Goal: Information Seeking & Learning: Find contact information

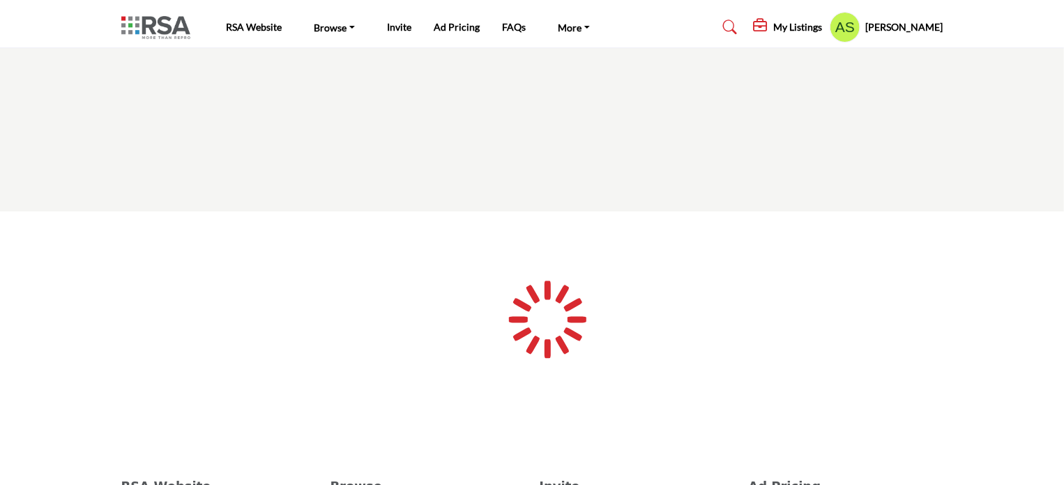
type input "**********"
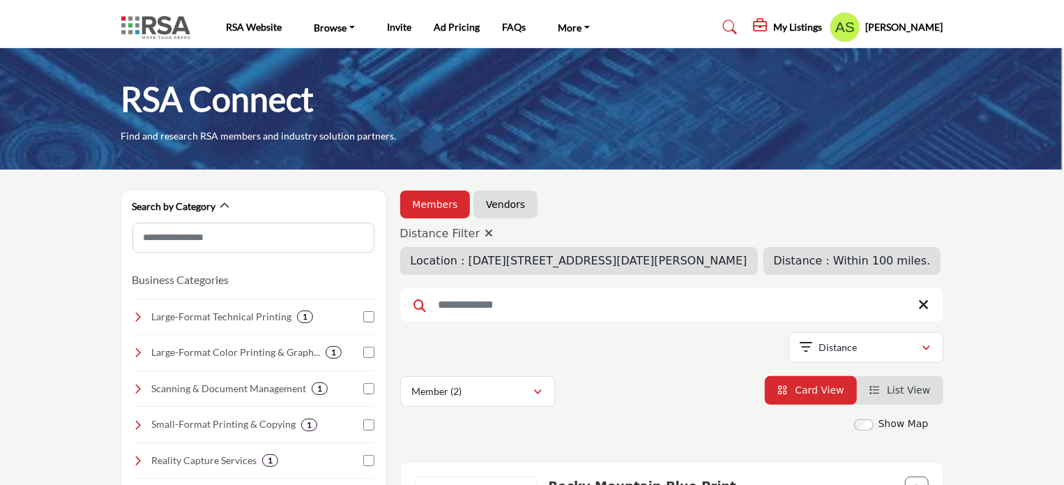
click at [900, 28] on h5 "[PERSON_NAME]" at bounding box center [904, 27] width 77 height 14
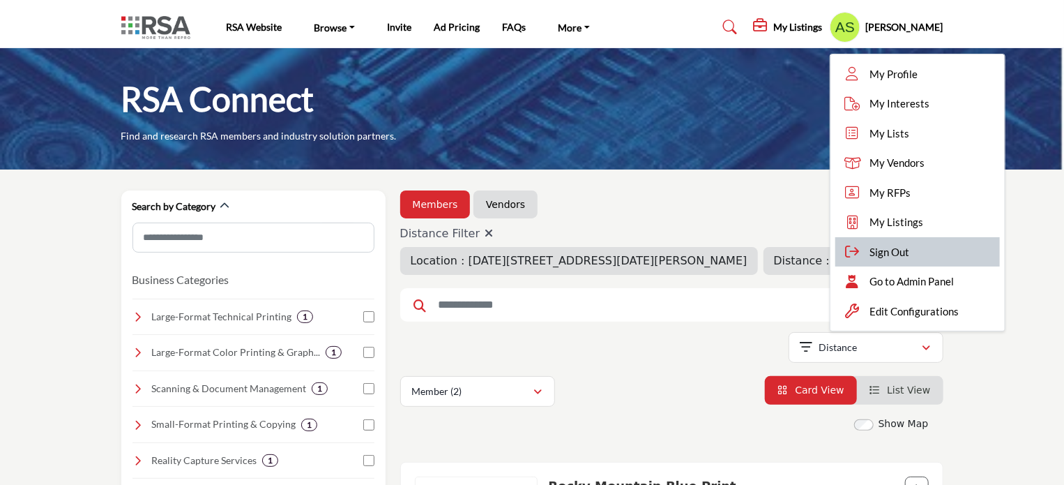
click at [910, 250] on span "Sign Out" at bounding box center [890, 252] width 40 height 16
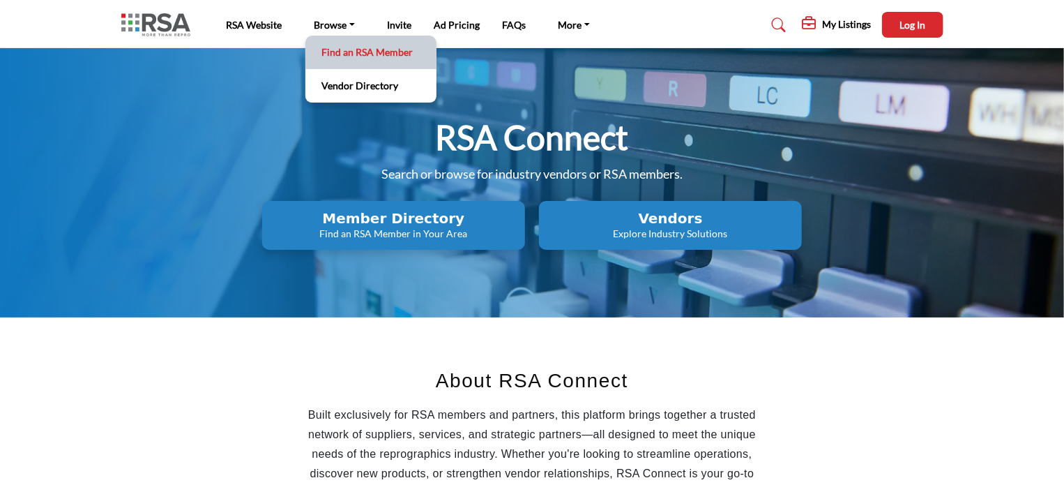
click at [353, 55] on link "Find an RSA Member" at bounding box center [370, 53] width 117 height 20
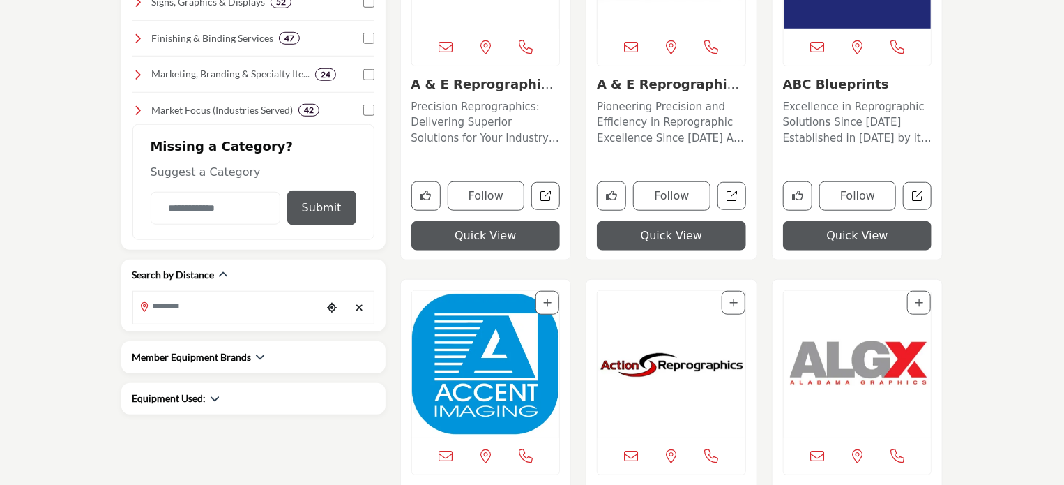
scroll to position [558, 0]
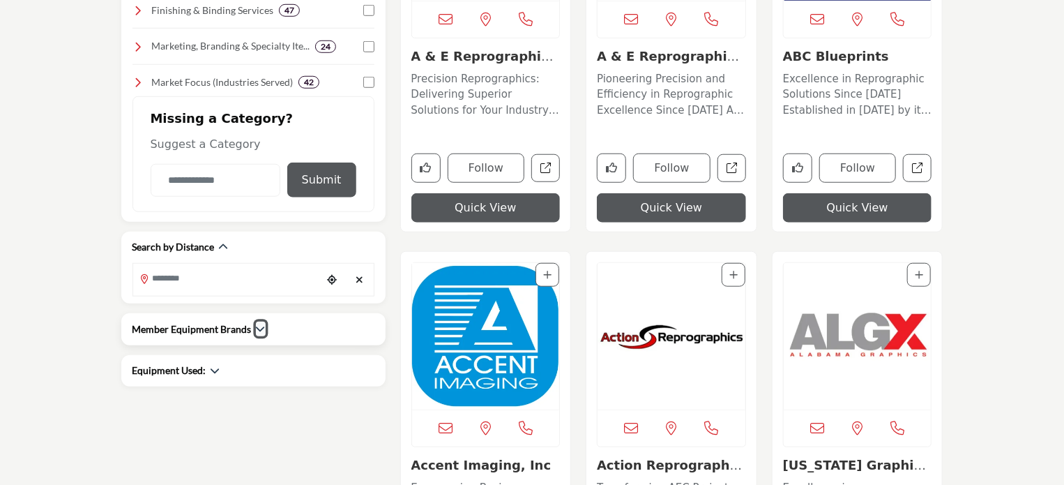
click at [256, 324] on icon "button" at bounding box center [261, 329] width 10 height 10
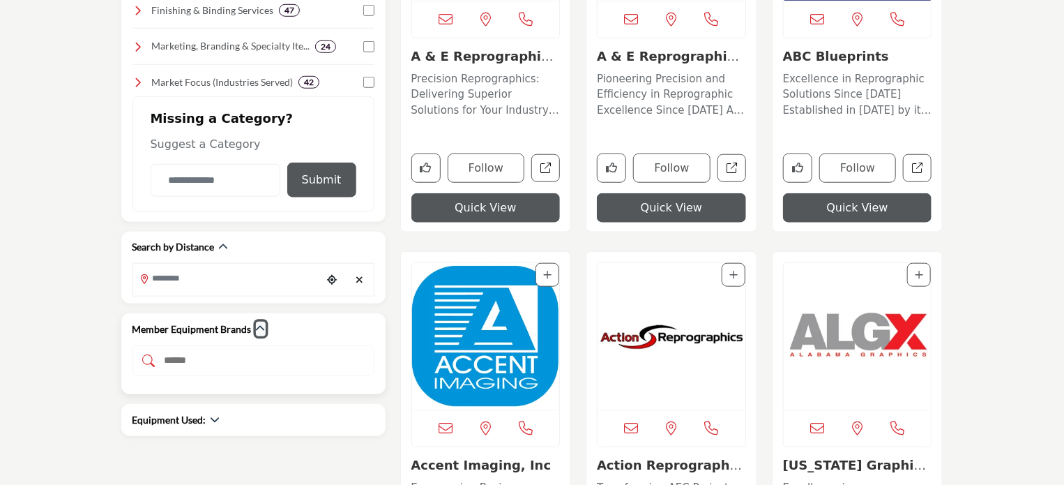
click at [257, 324] on icon "button" at bounding box center [261, 329] width 10 height 10
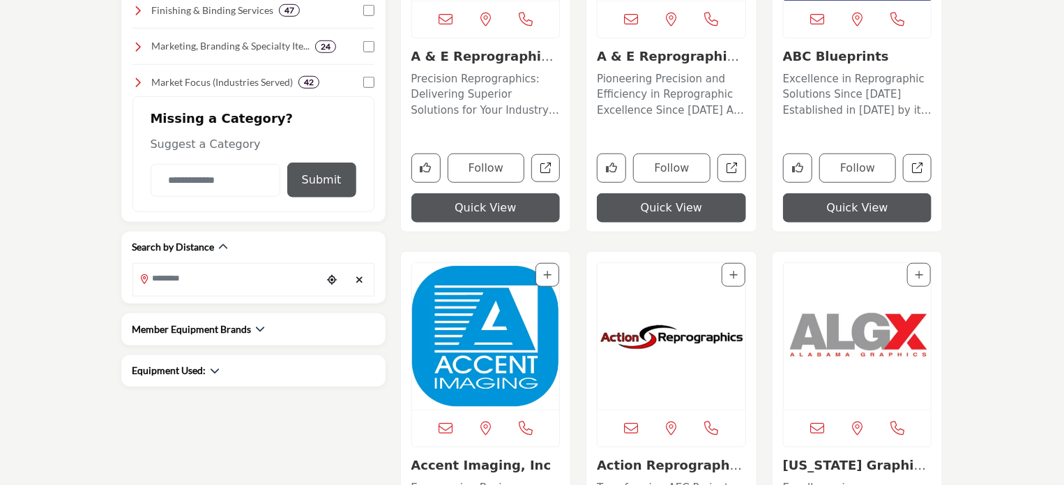
click at [208, 367] on div "Equipment Used:" at bounding box center [176, 370] width 88 height 15
click at [215, 365] on icon "button" at bounding box center [216, 370] width 10 height 10
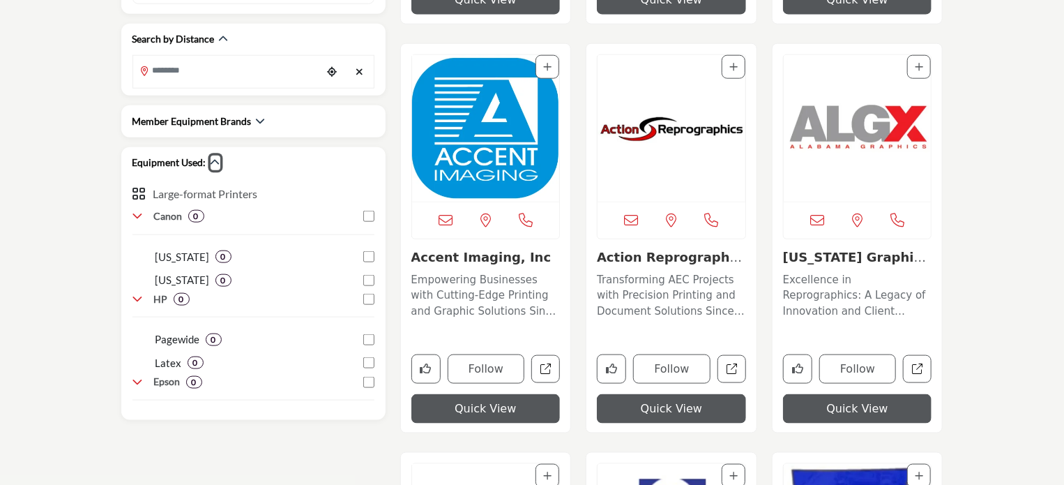
scroll to position [837, 0]
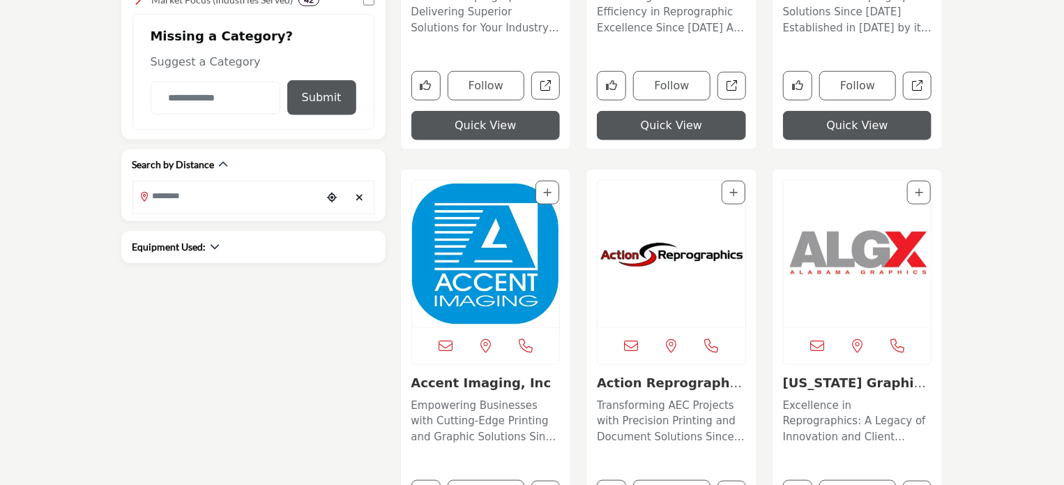
scroll to position [628, 0]
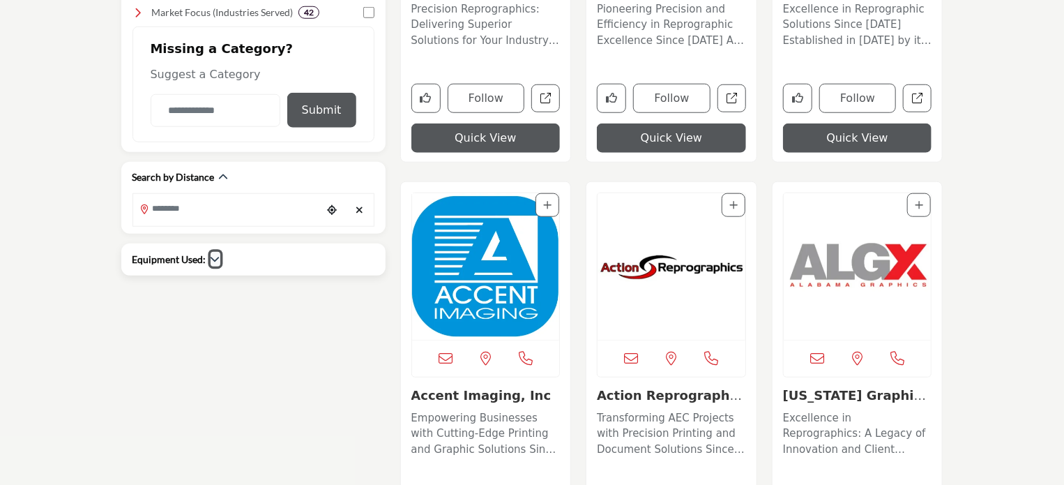
click at [214, 257] on icon "button" at bounding box center [216, 259] width 10 height 10
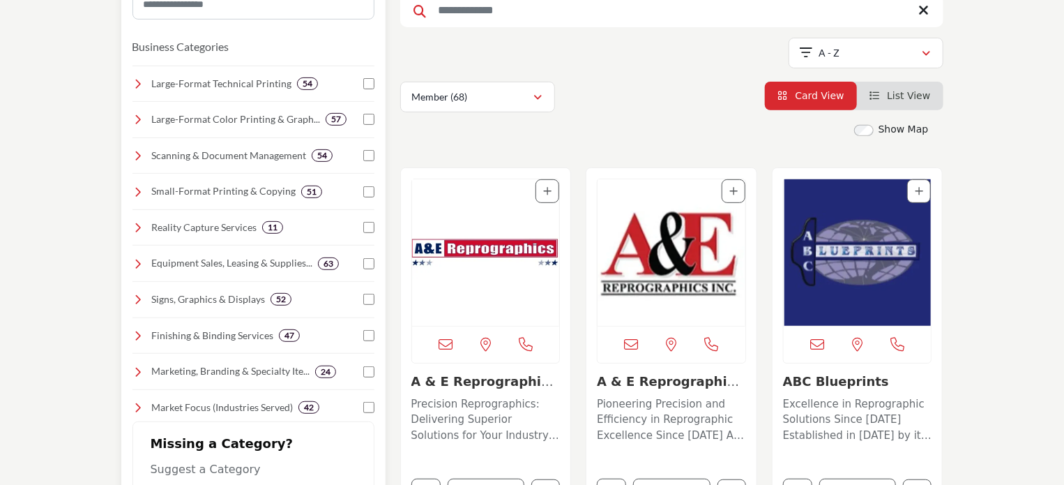
scroll to position [209, 0]
